Goal: Task Accomplishment & Management: Manage account settings

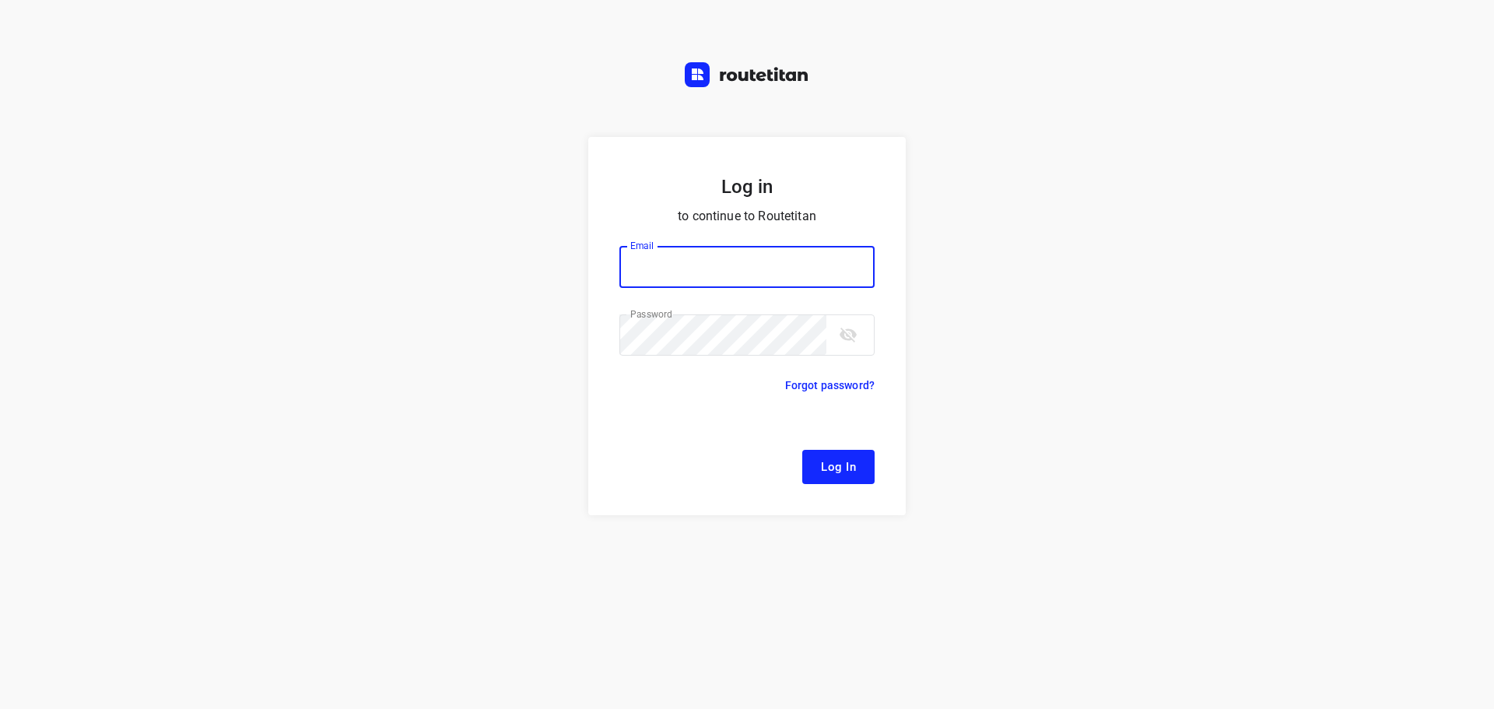
type input "[EMAIL_ADDRESS][DOMAIN_NAME]"
click at [861, 461] on button "Log In" at bounding box center [838, 467] width 72 height 34
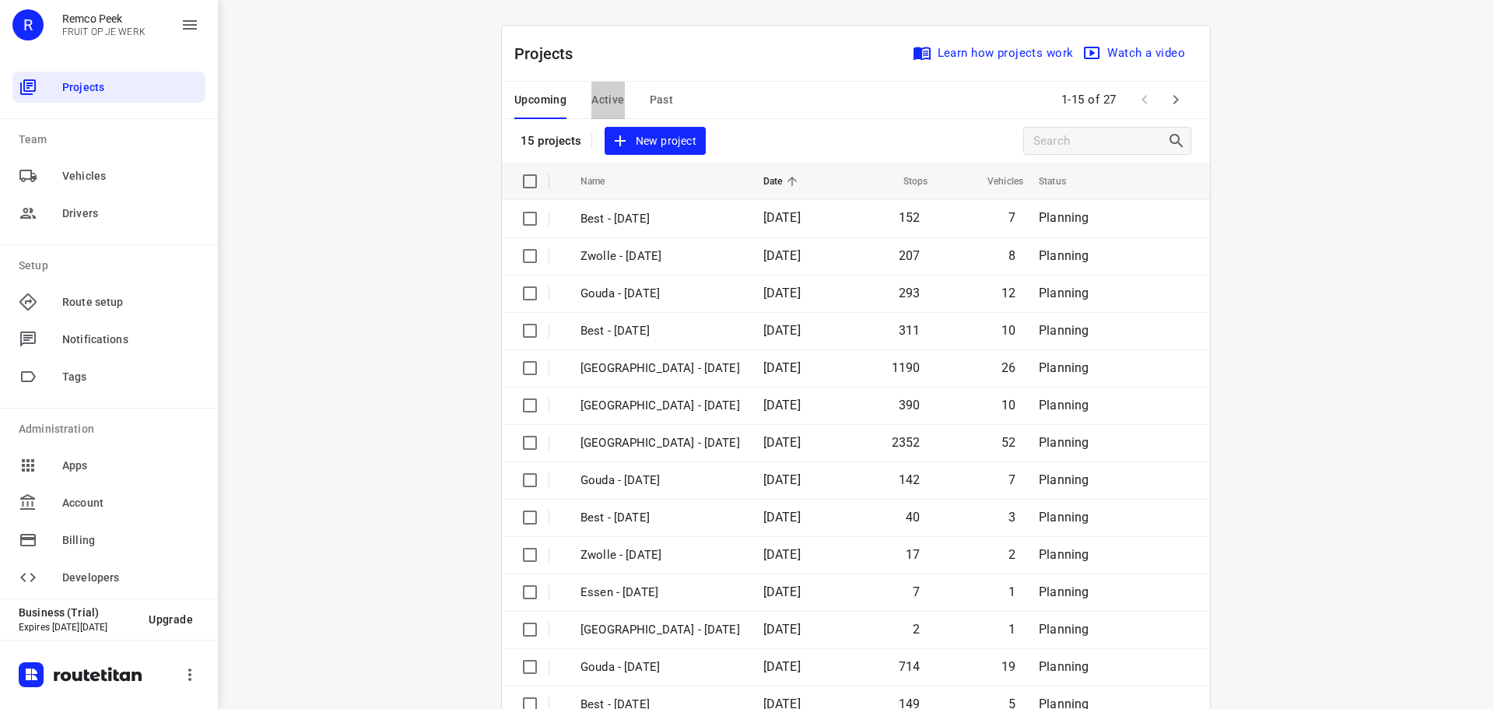
click at [609, 114] on button "Active" at bounding box center [607, 100] width 33 height 37
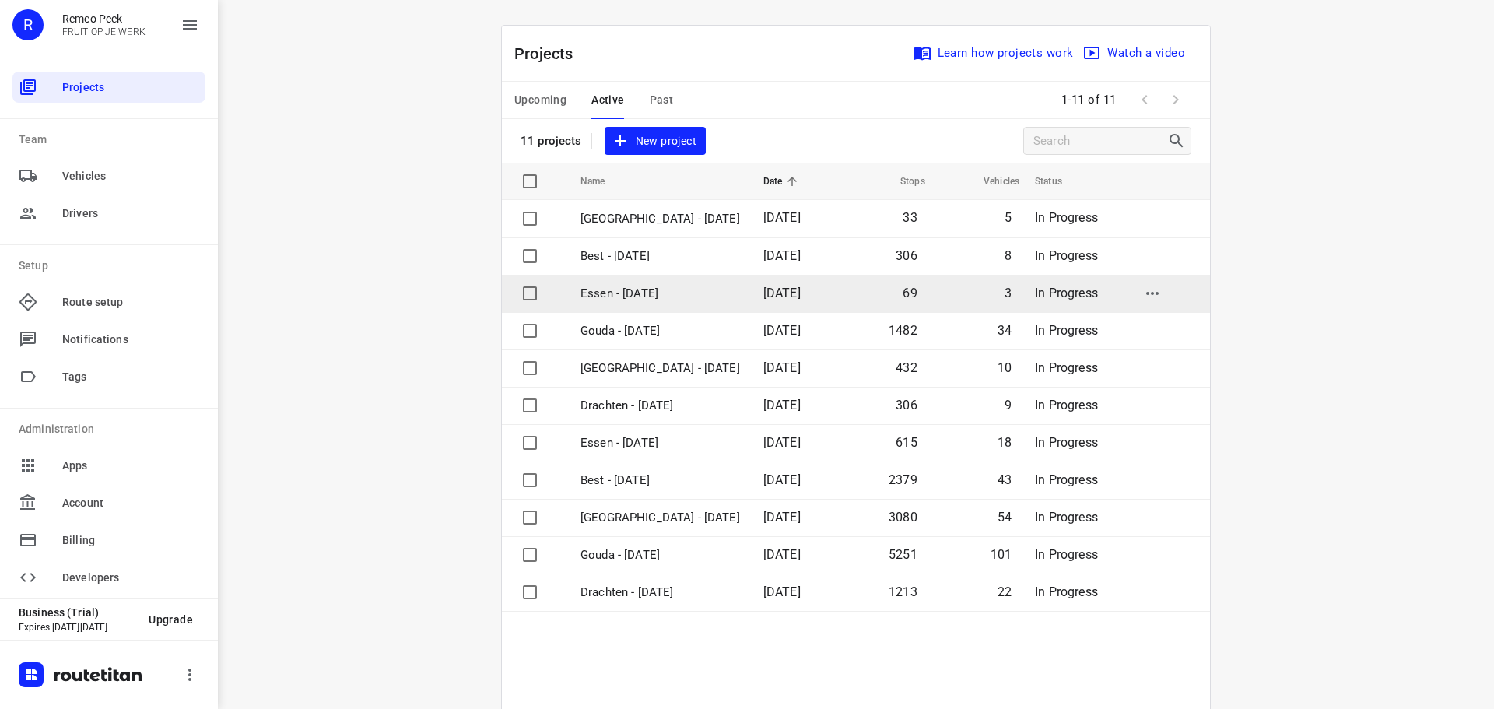
click at [628, 293] on p "Essen - [DATE]" at bounding box center [659, 294] width 159 height 18
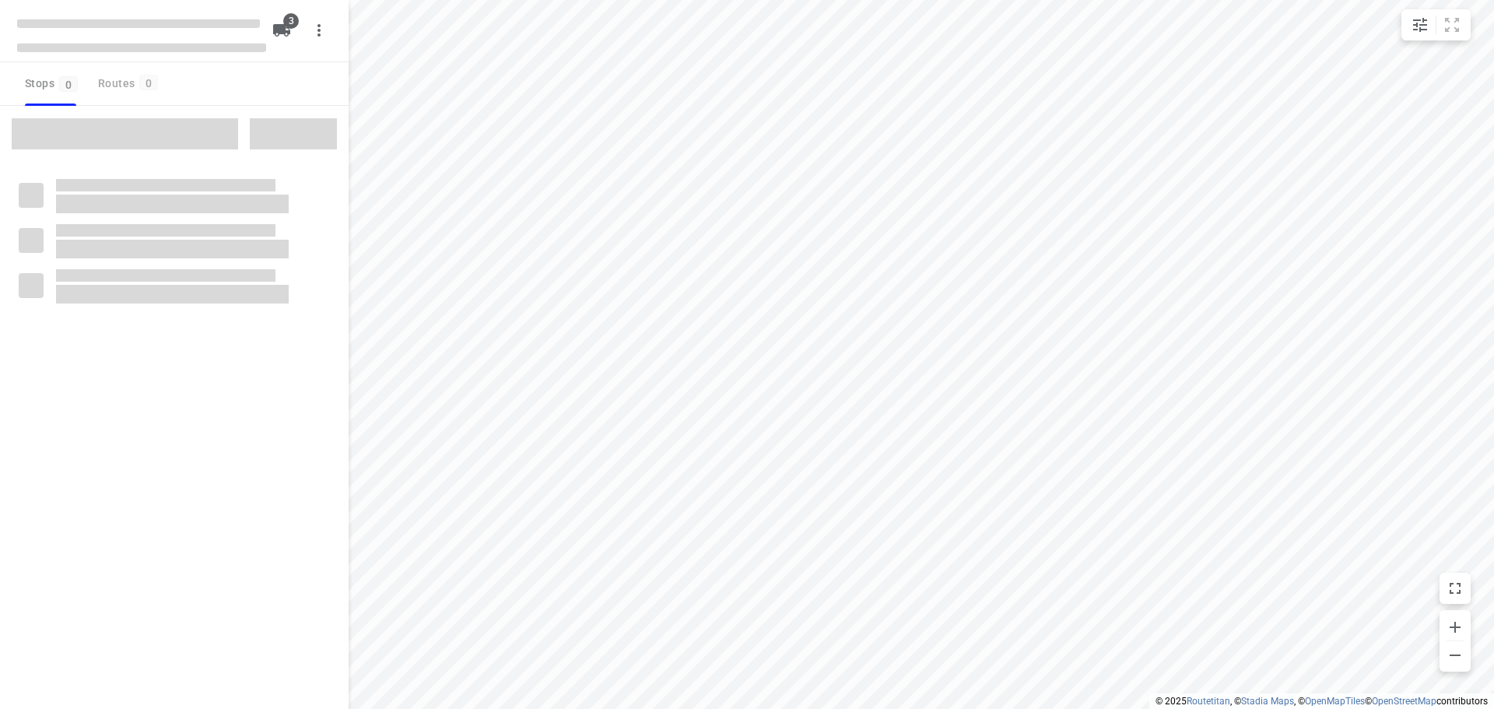
checkbox input "true"
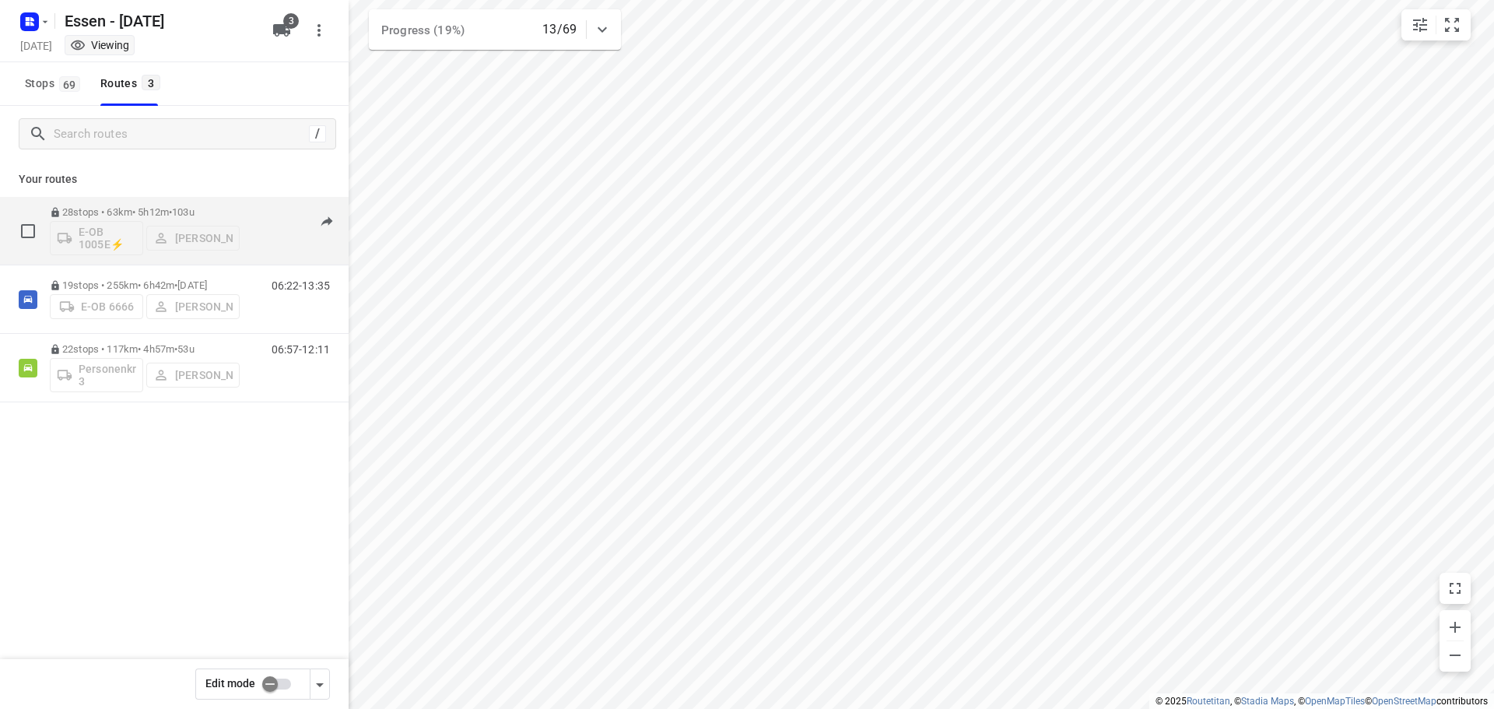
click at [189, 205] on div "28 stops • 63km • 5h12m • [DATE] E-OB 1005E⚡ [PERSON_NAME]" at bounding box center [145, 230] width 190 height 65
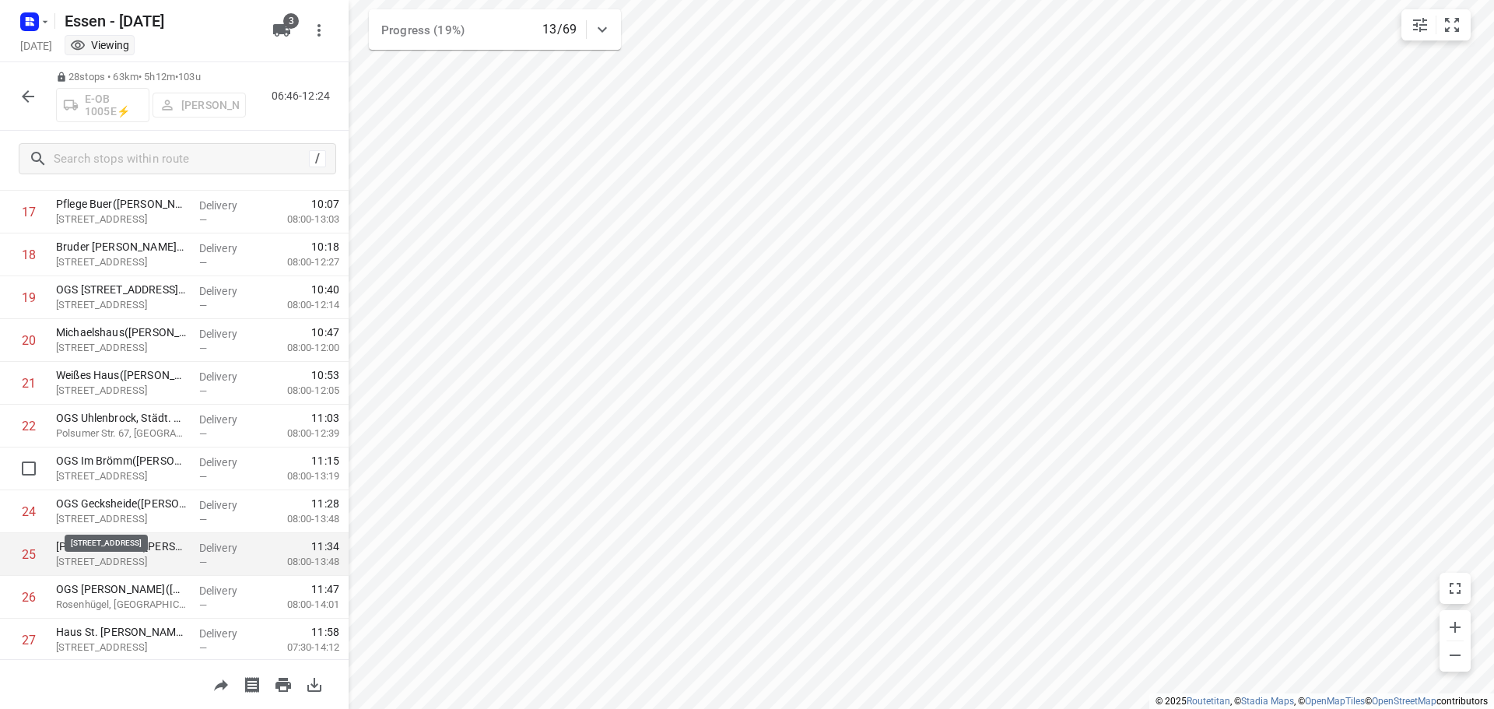
scroll to position [847, 0]
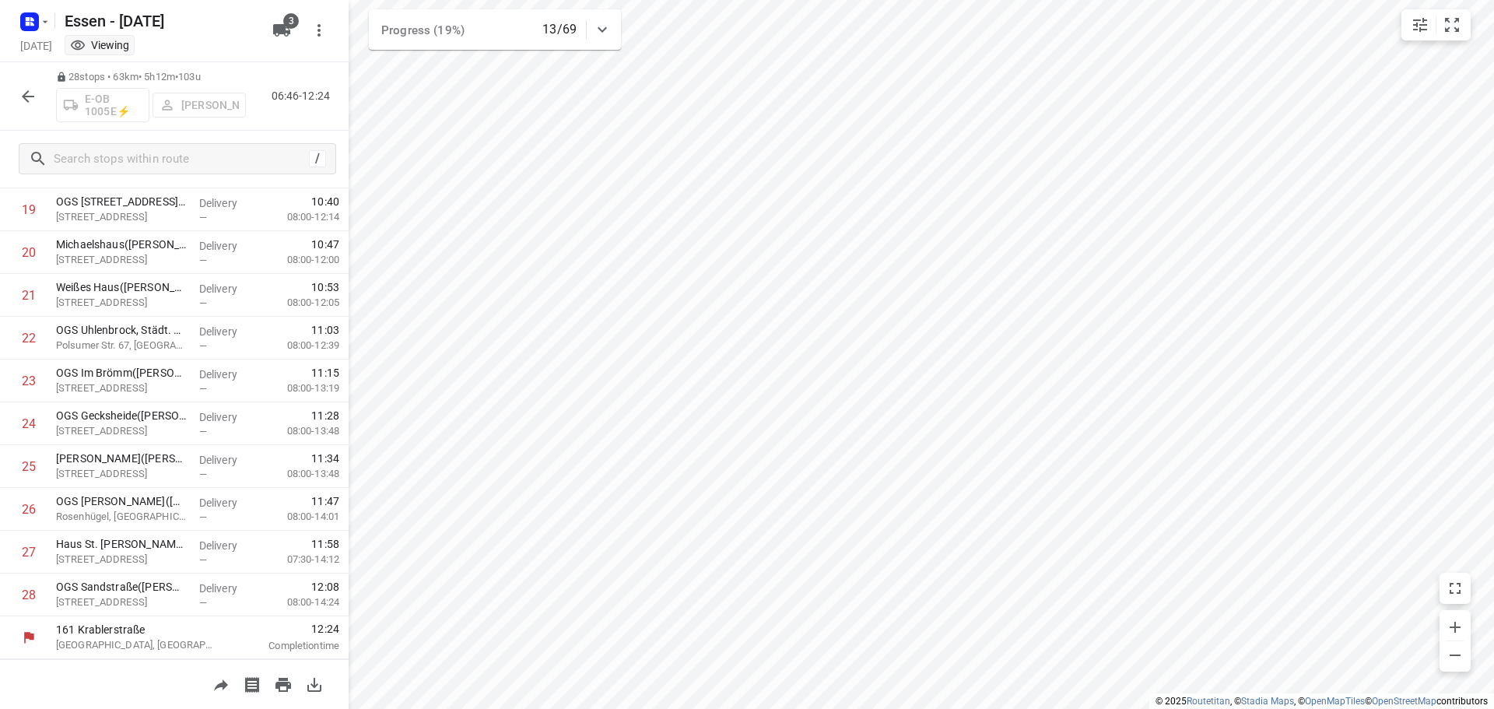
click at [26, 100] on icon "button" at bounding box center [28, 96] width 19 height 19
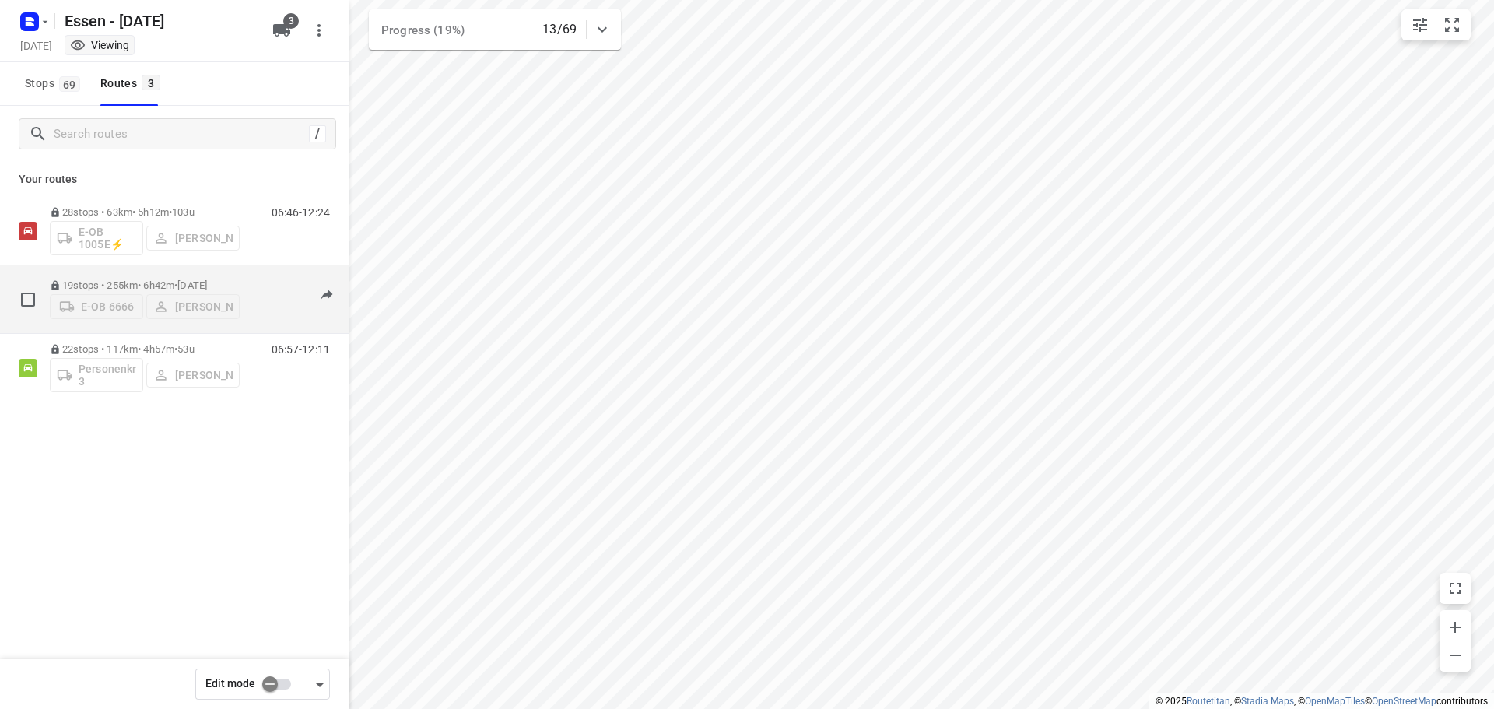
click at [177, 279] on span "•" at bounding box center [175, 285] width 3 height 12
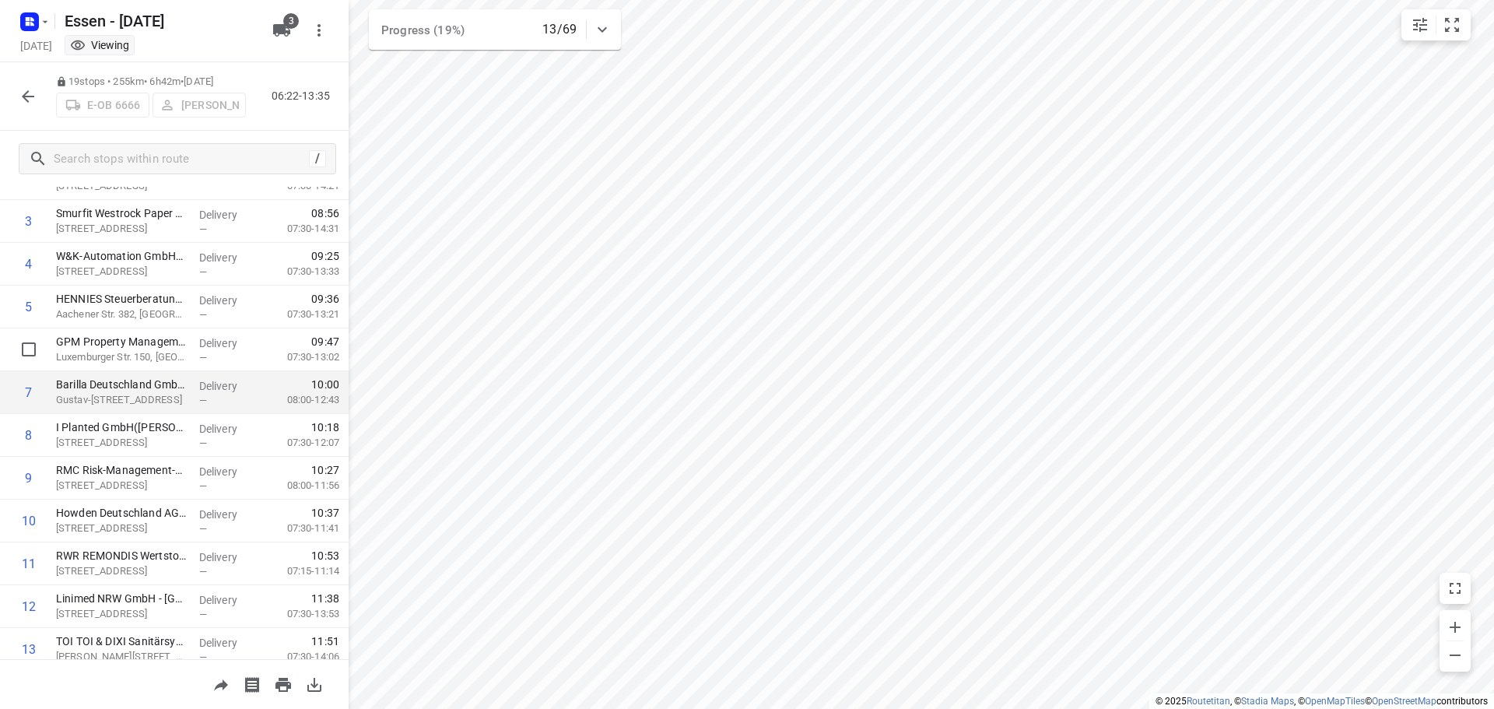
scroll to position [0, 0]
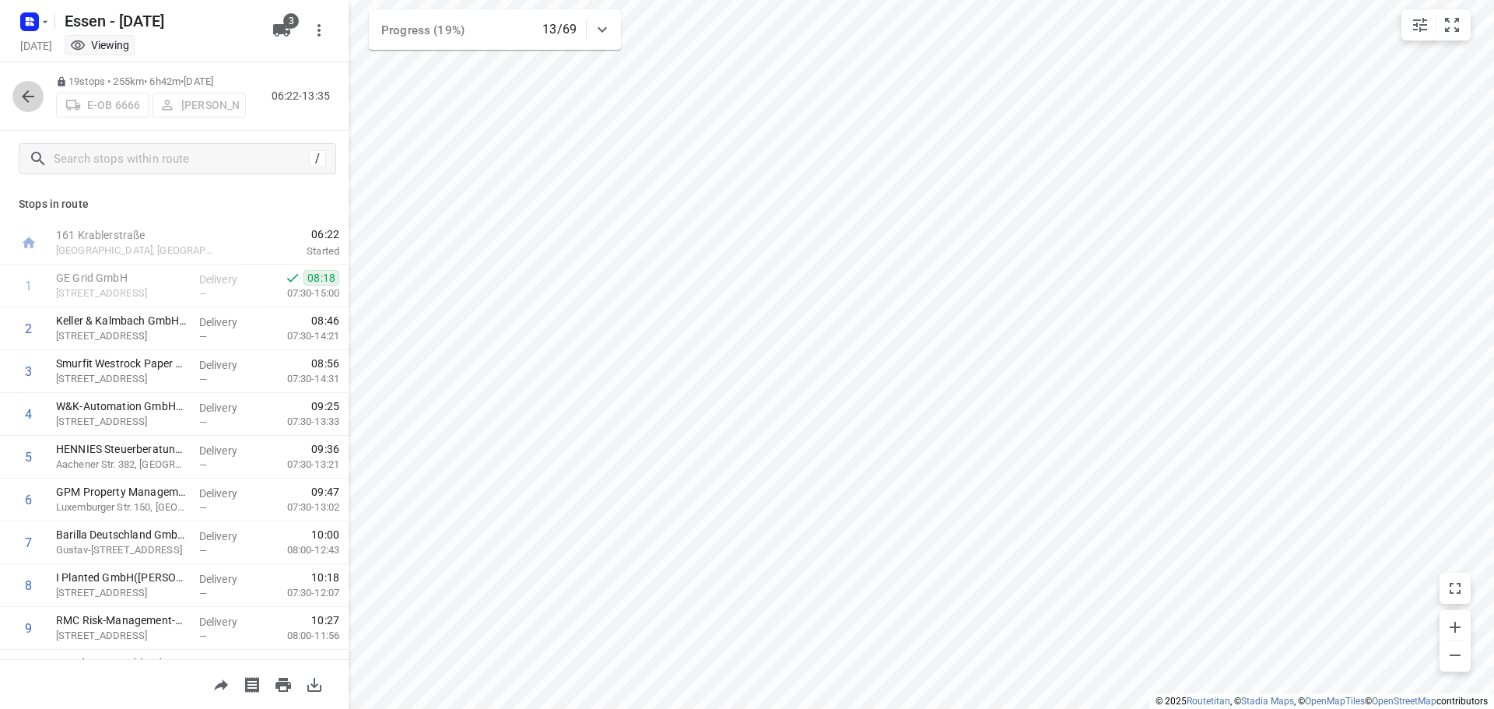
click at [28, 89] on icon "button" at bounding box center [28, 96] width 19 height 19
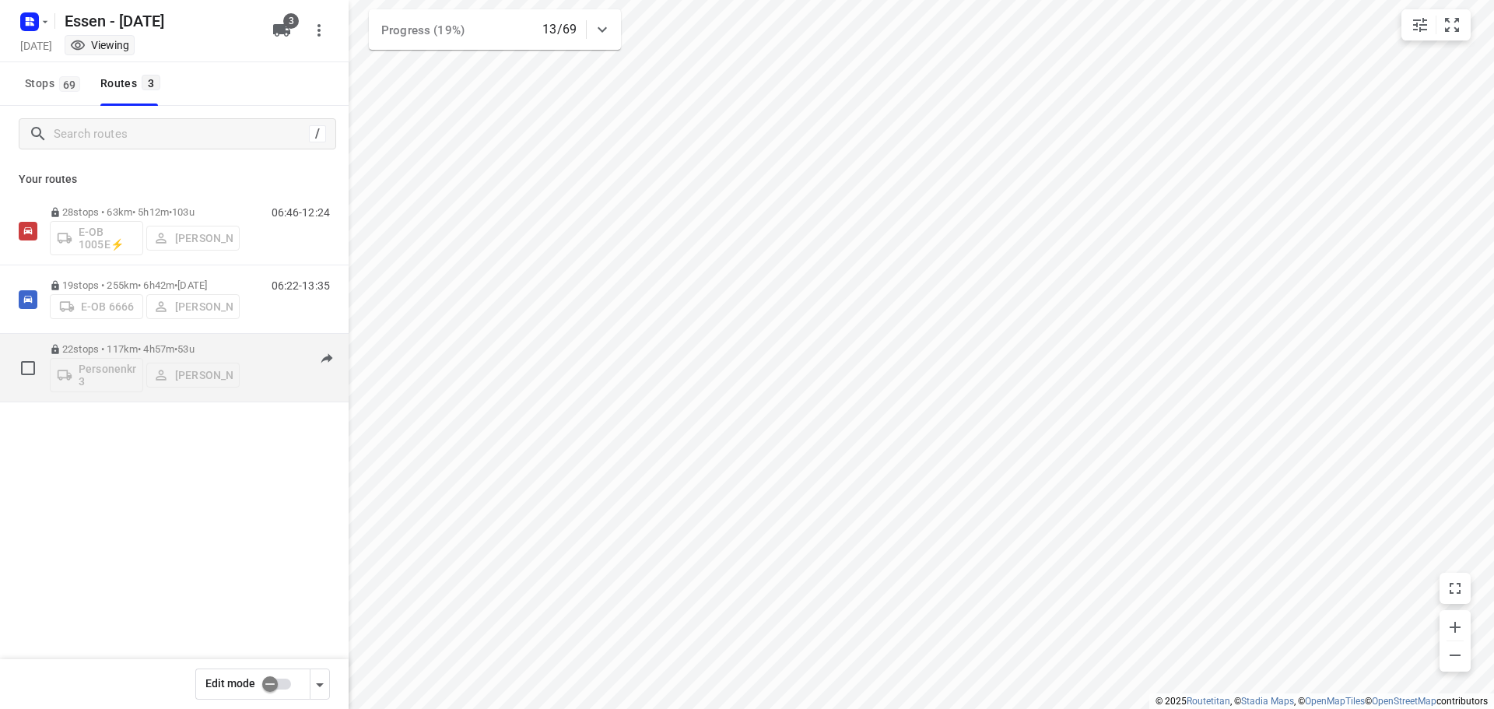
click at [152, 345] on p "22 stops • 117km • 4h57m • [DATE]" at bounding box center [145, 349] width 190 height 12
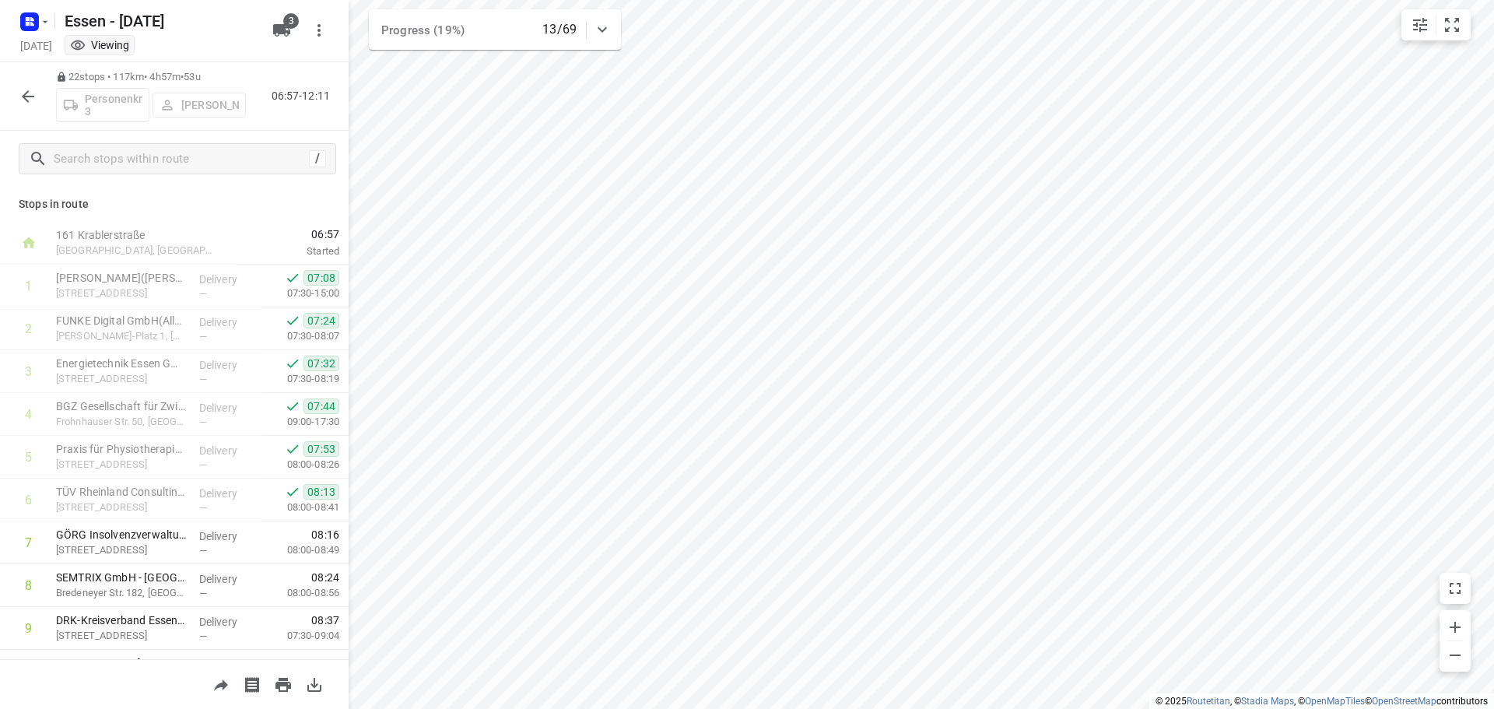
click at [19, 107] on button "button" at bounding box center [27, 96] width 31 height 31
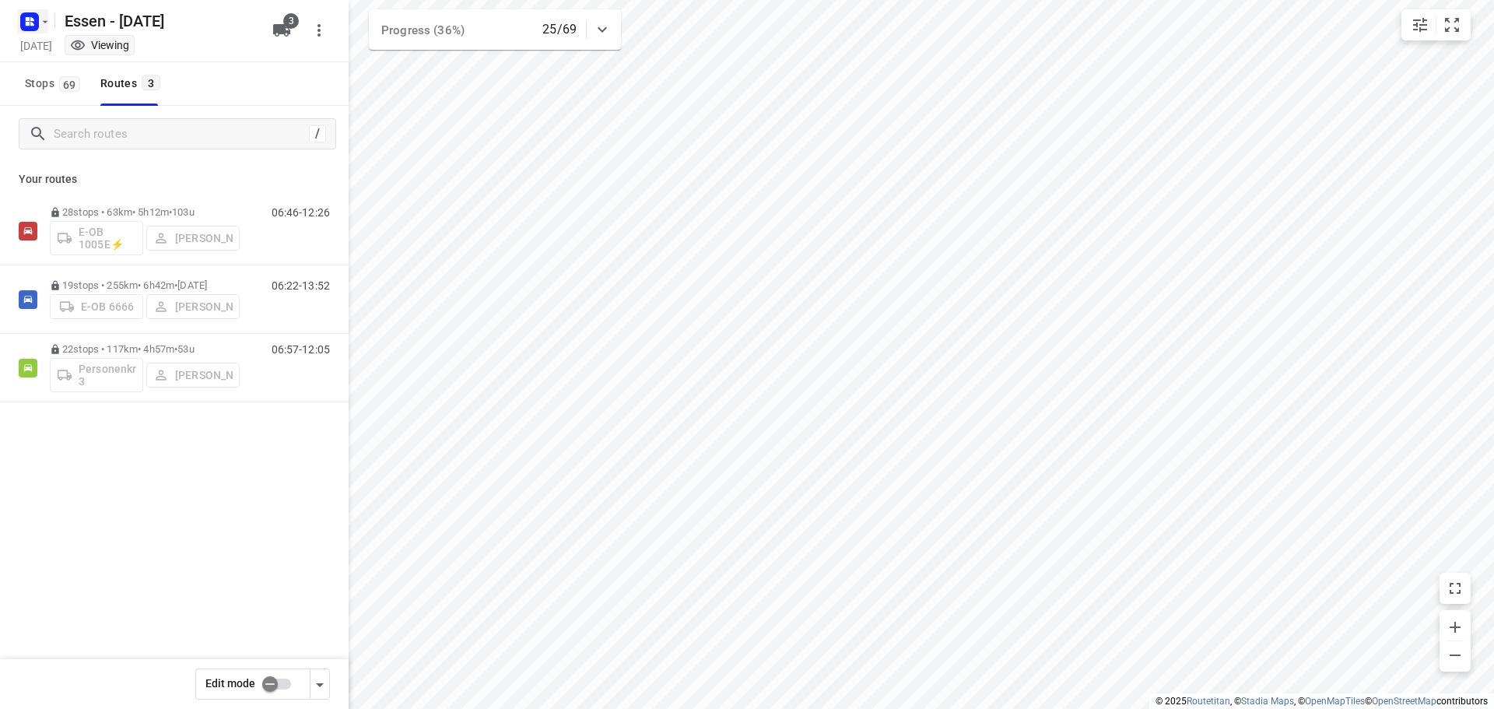
click at [51, 28] on div "Essen - [DATE]" at bounding box center [138, 19] width 249 height 28
click at [45, 29] on button "button" at bounding box center [32, 21] width 31 height 25
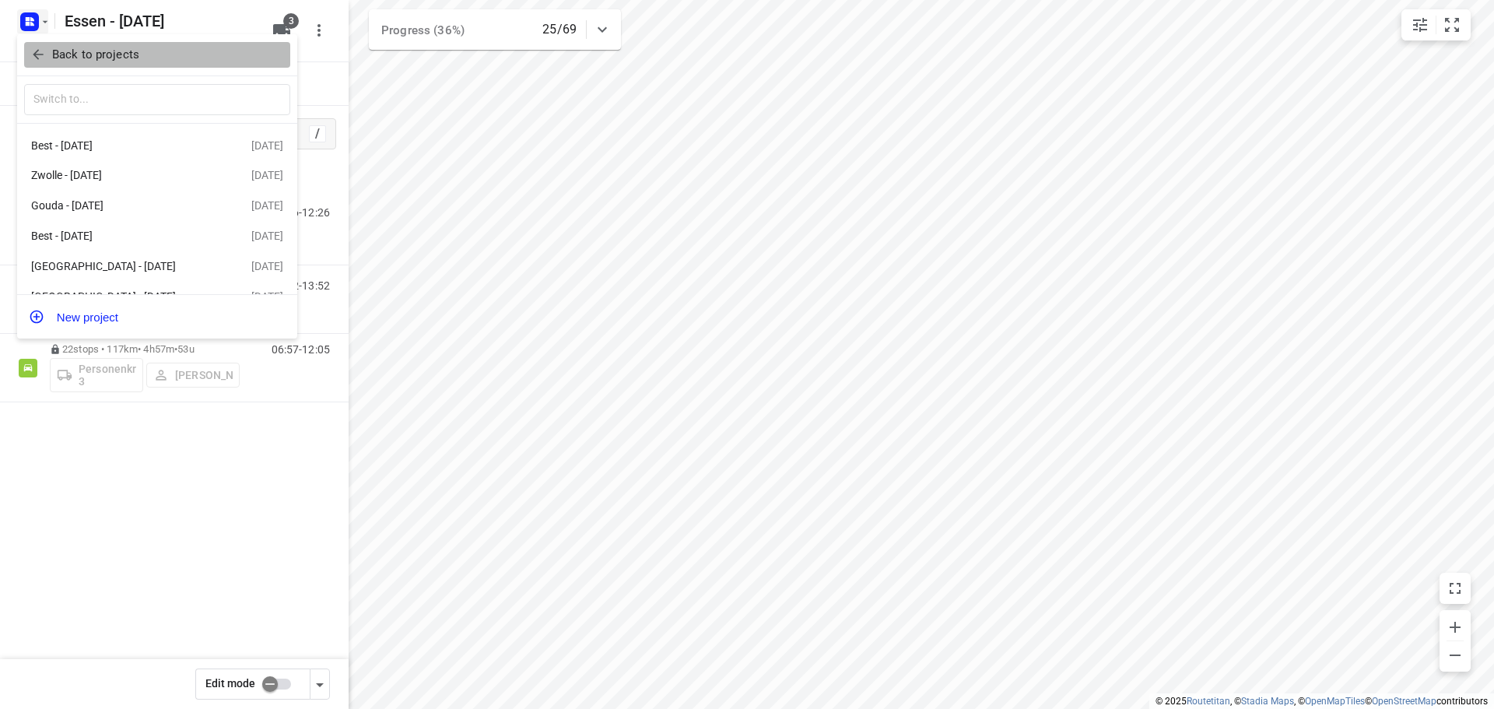
click at [56, 57] on p "Back to projects" at bounding box center [95, 55] width 87 height 18
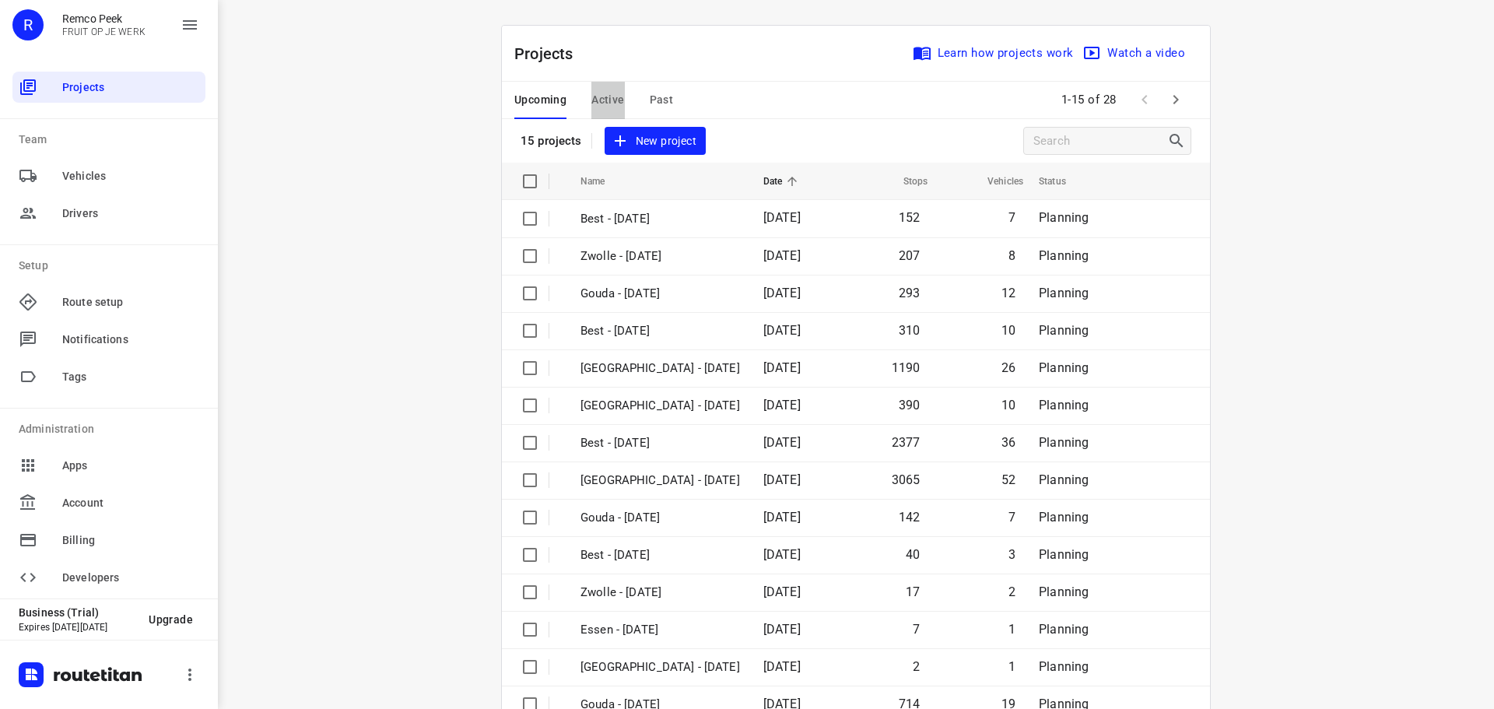
click at [598, 91] on span "Active" at bounding box center [607, 99] width 33 height 19
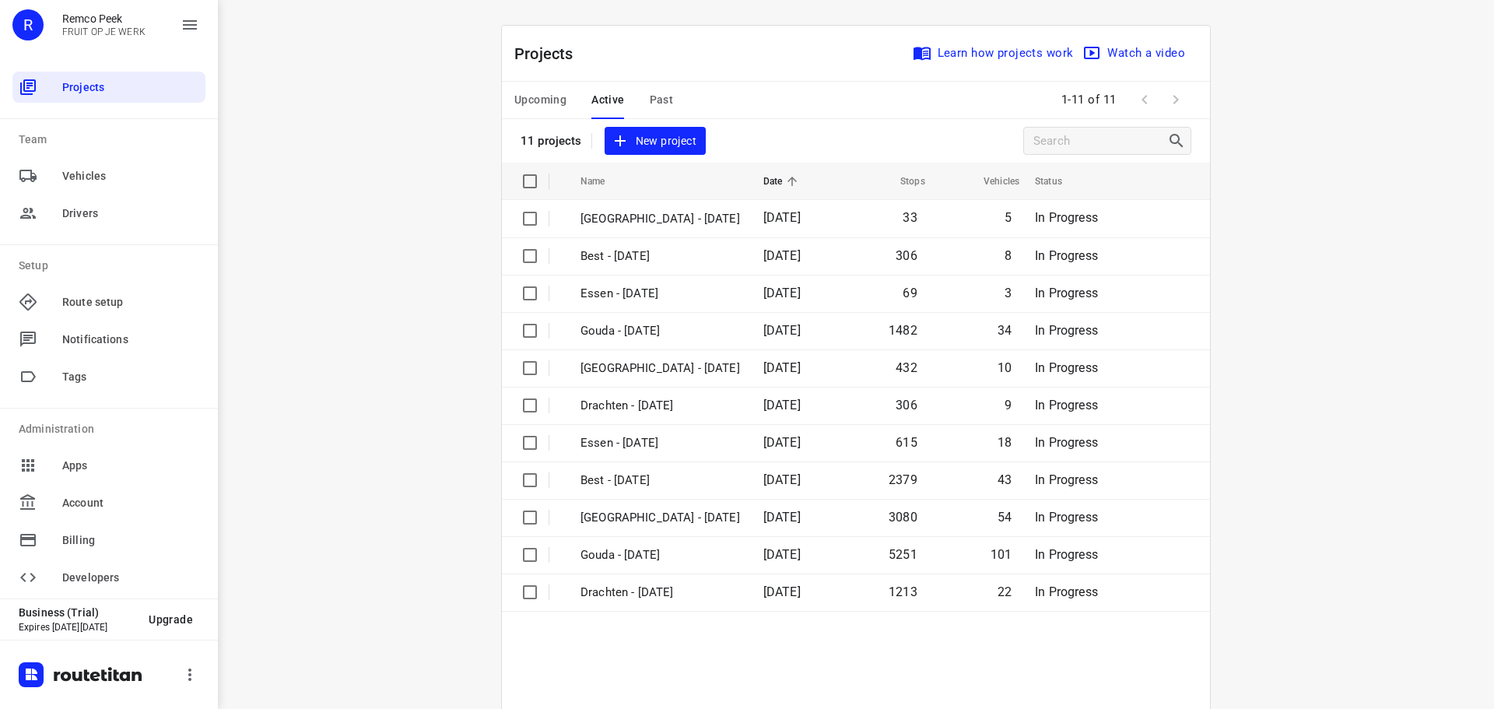
click at [530, 103] on span "Upcoming" at bounding box center [540, 99] width 52 height 19
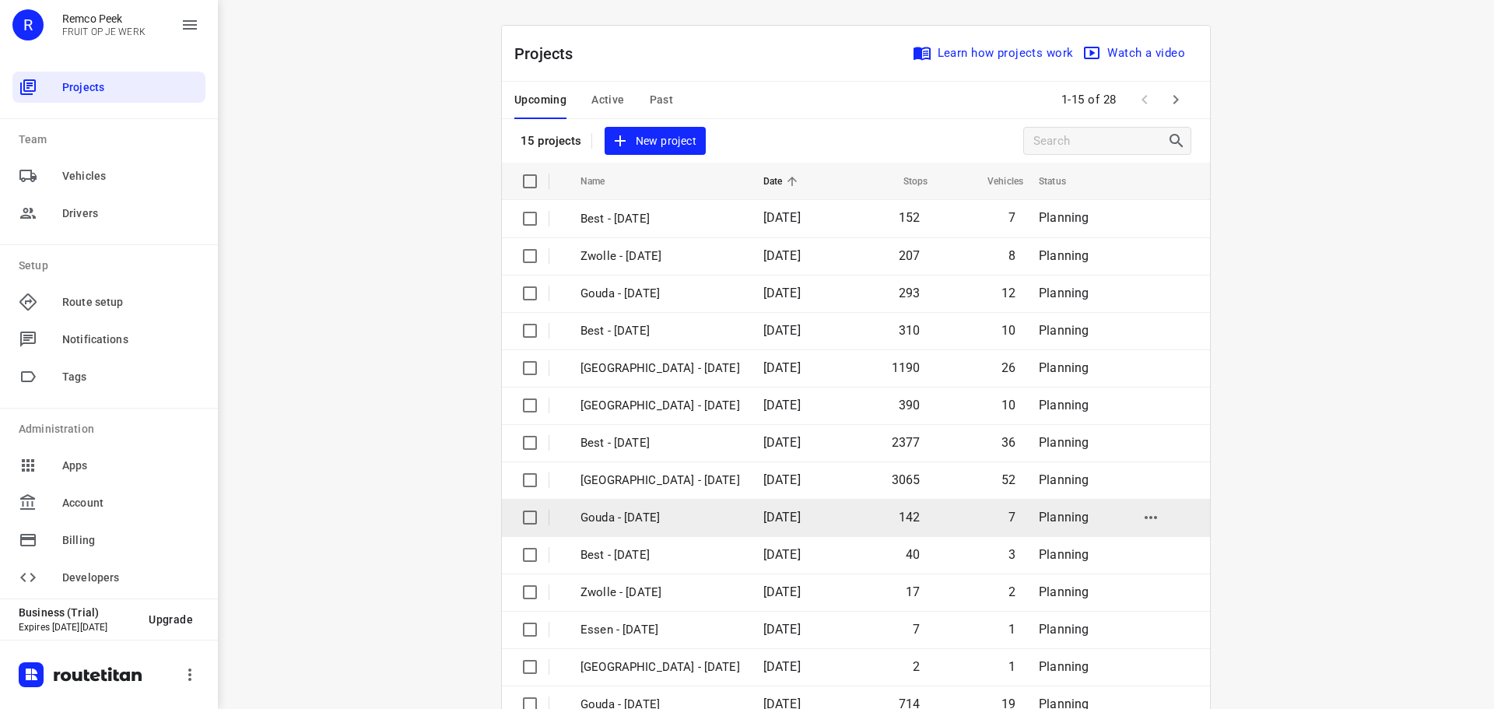
scroll to position [78, 0]
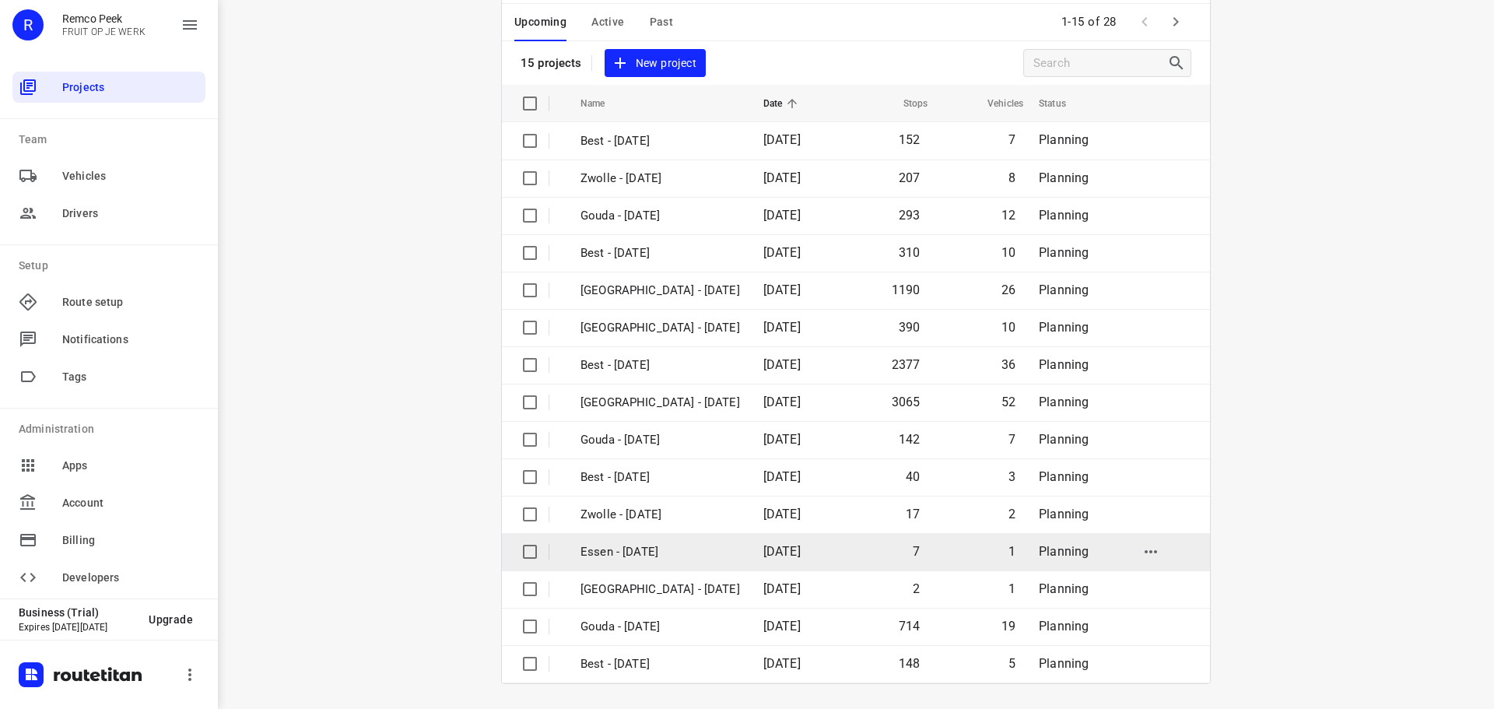
click at [632, 549] on p "Essen - [DATE]" at bounding box center [659, 552] width 159 height 18
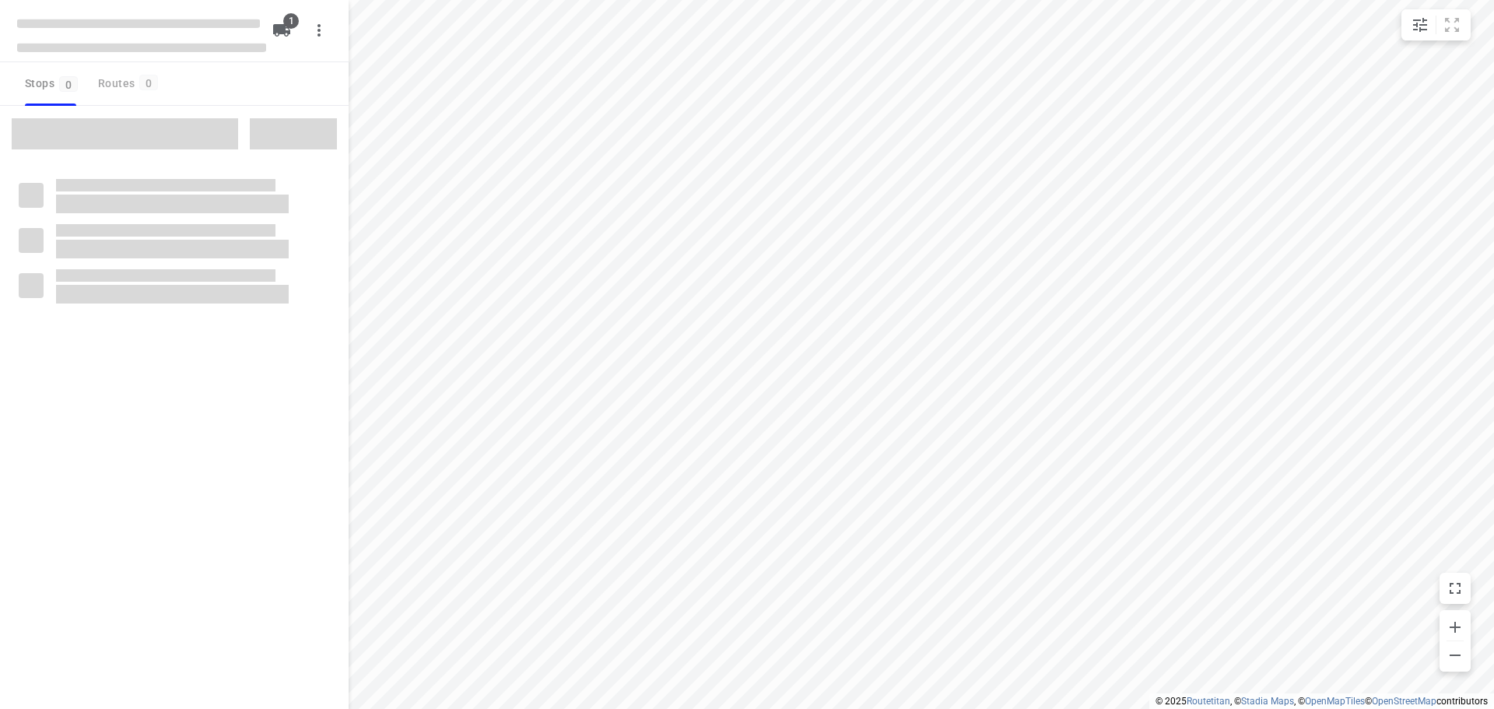
checkbox input "true"
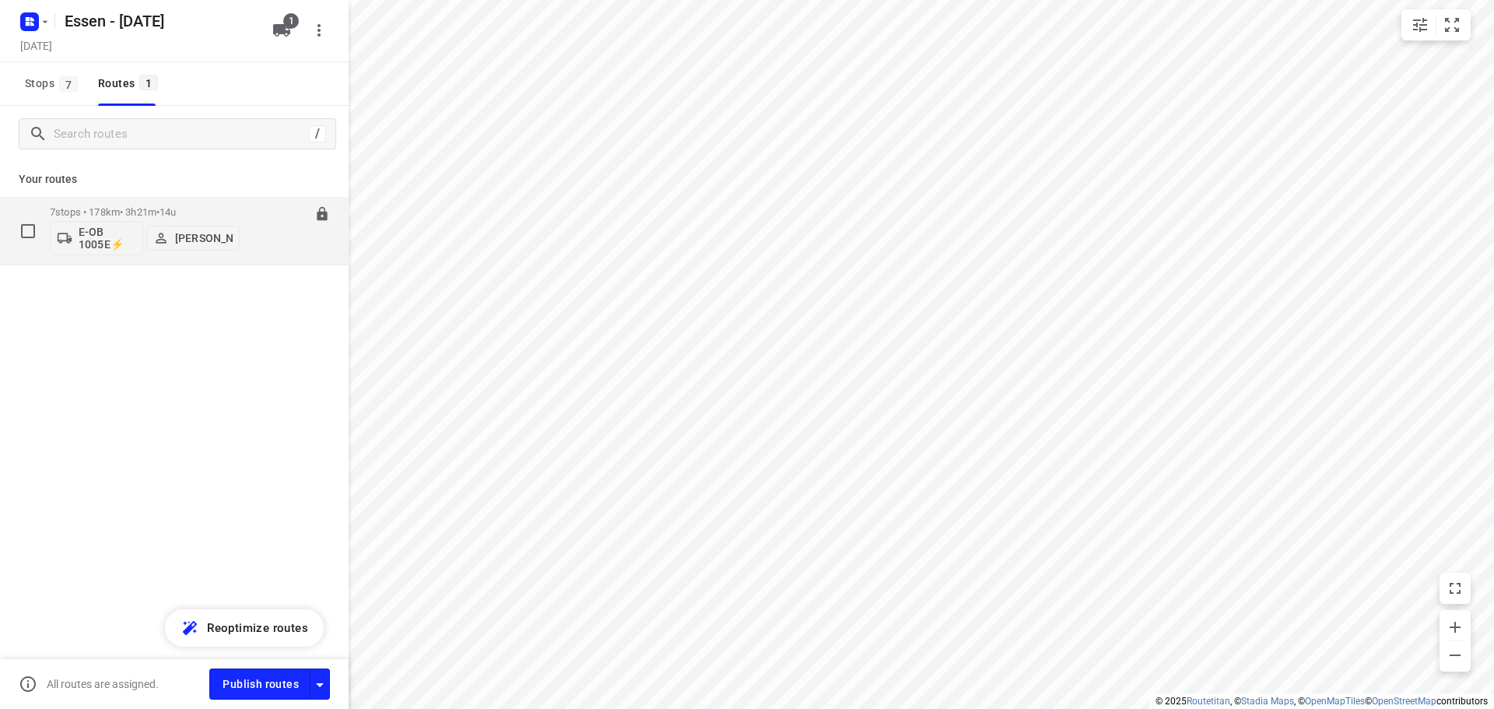
click at [148, 212] on p "7 stops • 178km • 3h21m • [DATE]" at bounding box center [145, 212] width 190 height 12
